Goal: Transaction & Acquisition: Purchase product/service

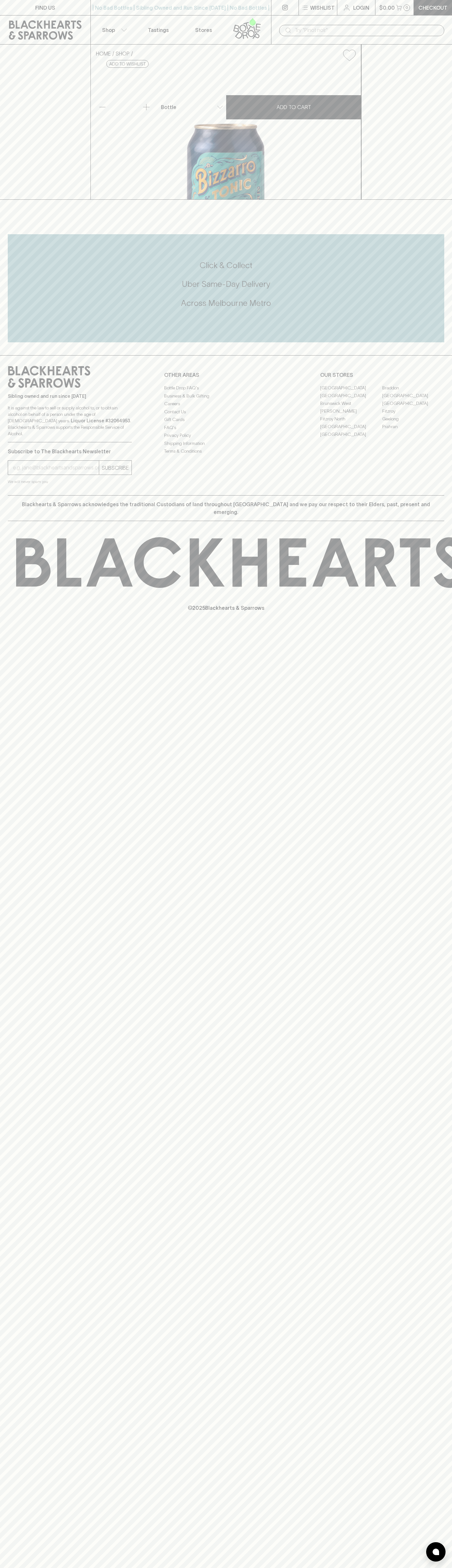
click at [412, 13] on button "$0.00 0" at bounding box center [394, 7] width 38 height 15
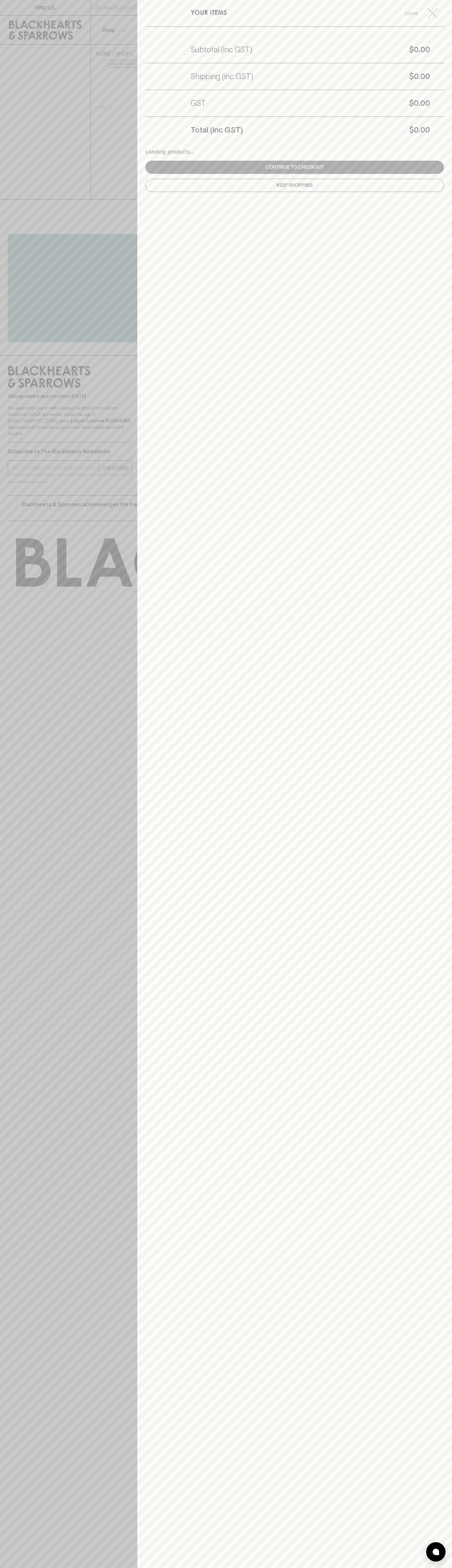
click at [427, 133] on h5 "$0.00" at bounding box center [336, 130] width 187 height 10
click at [123, 1568] on html "FIND US | No Bad Bottles | Sibling Owned and Run Since [DATE] | No Bad Bottles …" at bounding box center [226, 784] width 452 height 1568
click at [31, 314] on div at bounding box center [226, 784] width 452 height 1568
